Goal: Find specific page/section: Find specific page/section

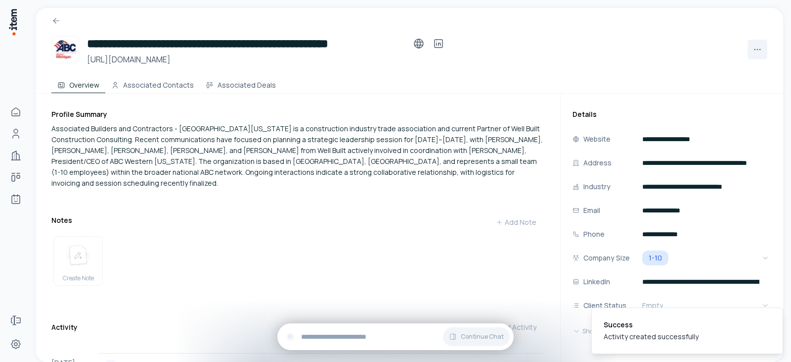
scroll to position [189, 0]
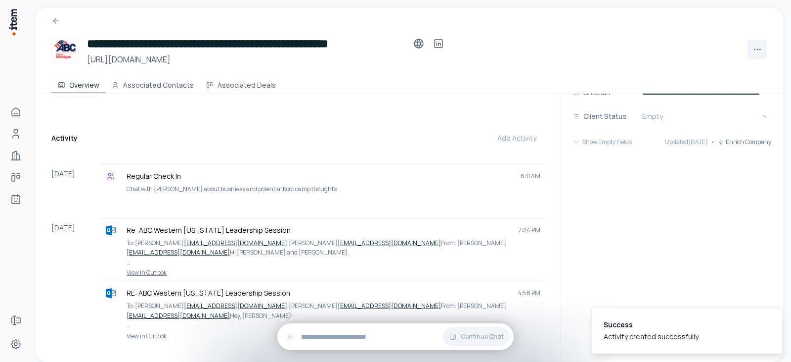
click at [339, 336] on input "text" at bounding box center [403, 336] width 205 height 11
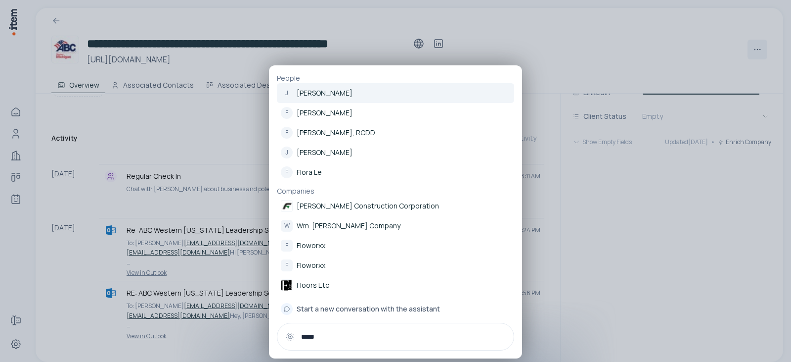
type input "*****"
click at [356, 207] on p "[PERSON_NAME] Construction Corporation" at bounding box center [368, 206] width 142 height 10
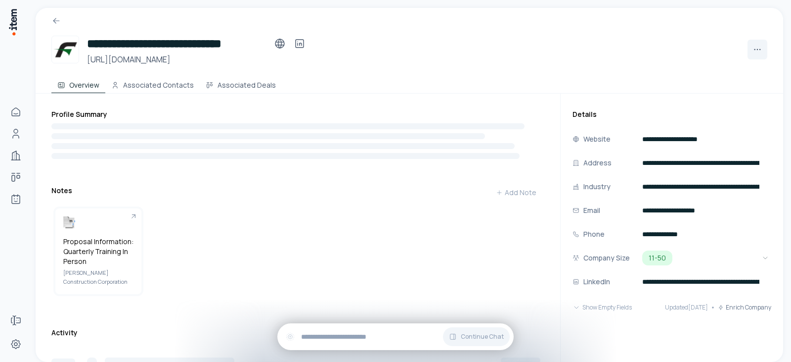
click at [245, 87] on button "Associated Deals" at bounding box center [241, 83] width 82 height 20
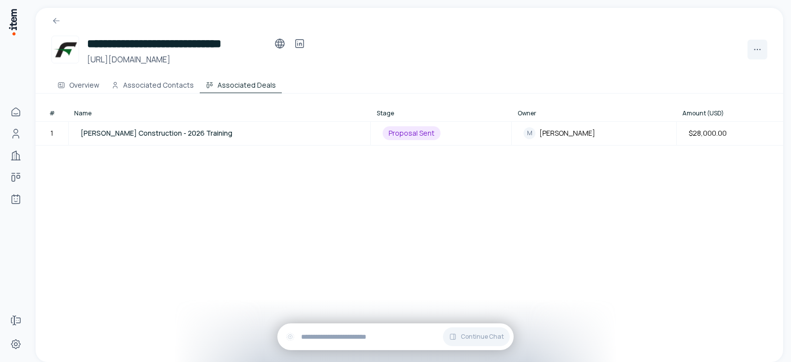
click at [385, 134] on div "Proposal Sent" at bounding box center [412, 133] width 58 height 14
click at [389, 133] on div "Proposal Sent" at bounding box center [412, 133] width 58 height 14
click at [168, 130] on span "[PERSON_NAME] Construction - 2026 Training" at bounding box center [157, 133] width 152 height 10
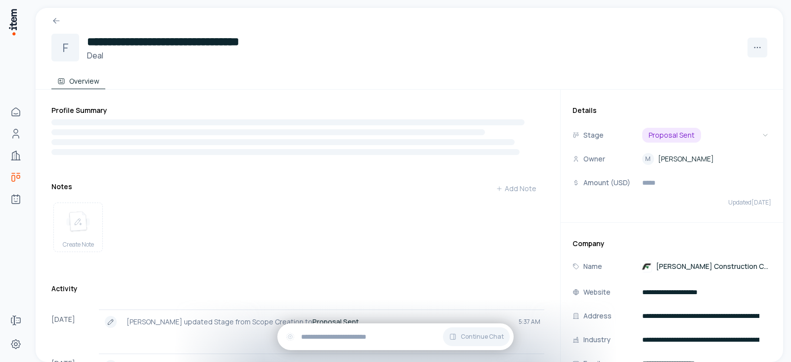
click at [656, 129] on html "**********" at bounding box center [395, 181] width 791 height 362
click at [52, 15] on div at bounding box center [410, 17] width 748 height 18
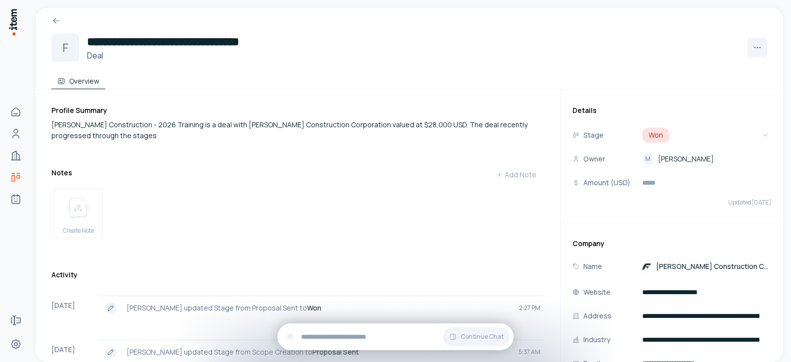
click at [52, 17] on icon at bounding box center [56, 21] width 10 height 10
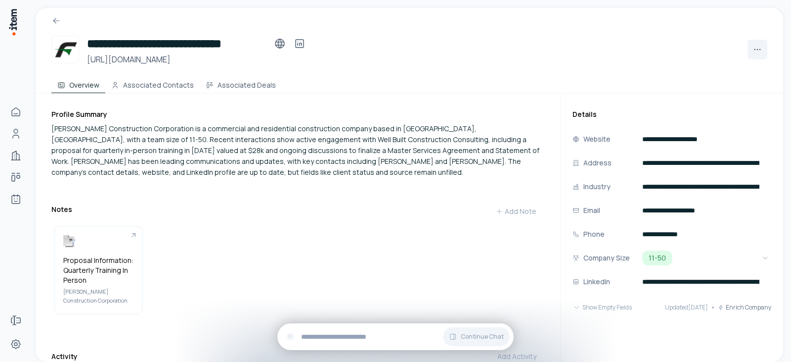
click at [249, 90] on button "Associated Deals" at bounding box center [241, 83] width 82 height 20
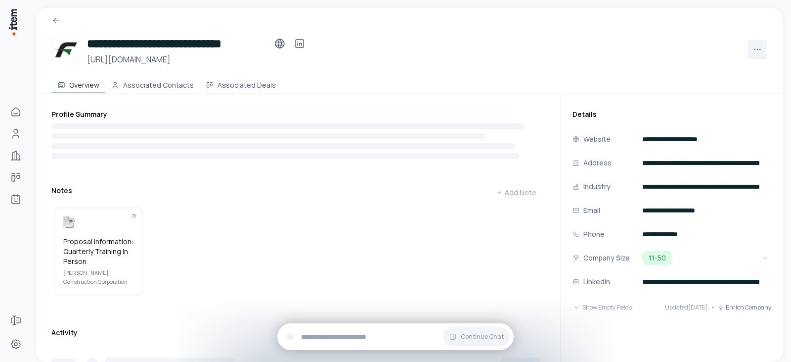
click at [240, 82] on button "Associated Deals" at bounding box center [241, 83] width 82 height 20
